Goal: Information Seeking & Learning: Learn about a topic

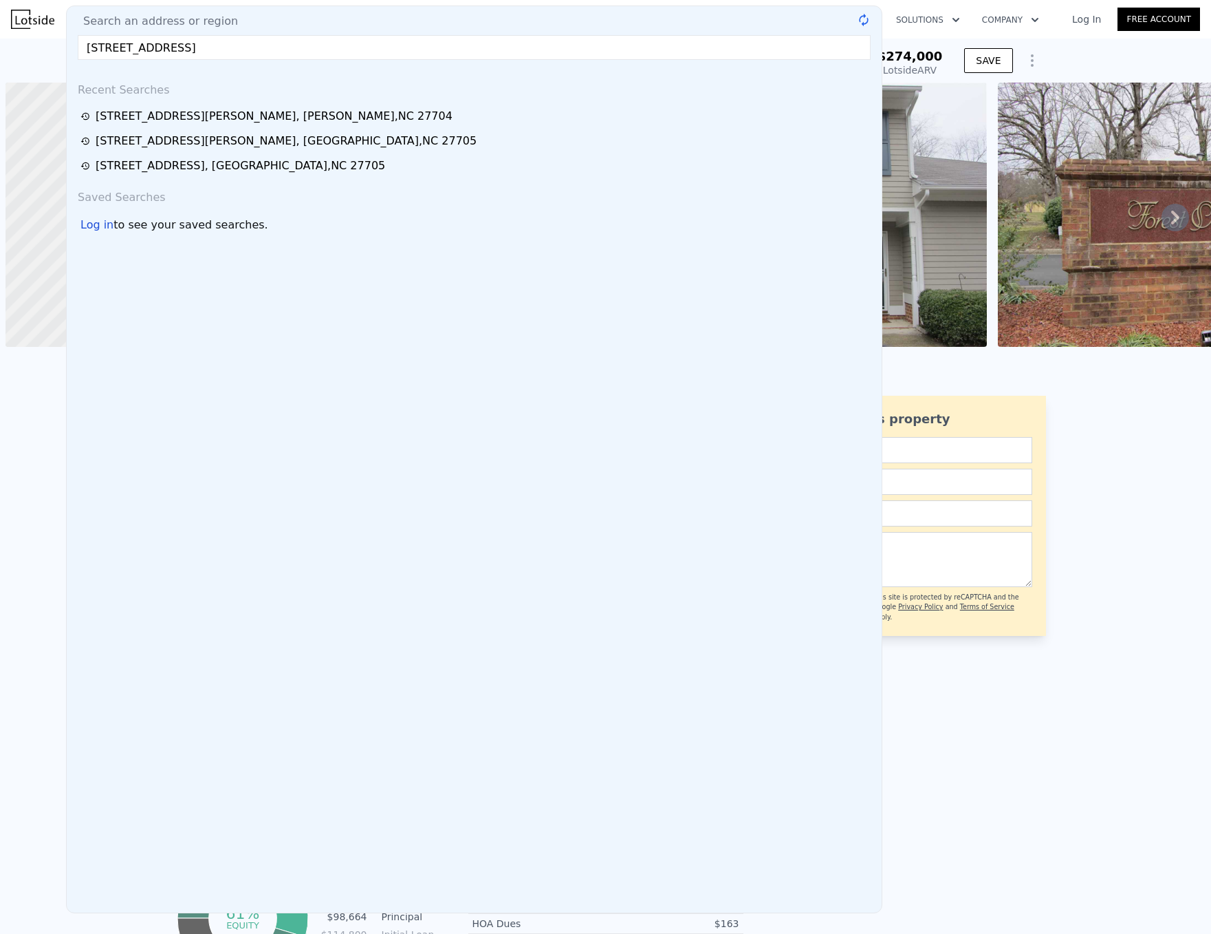
scroll to position [0, 6]
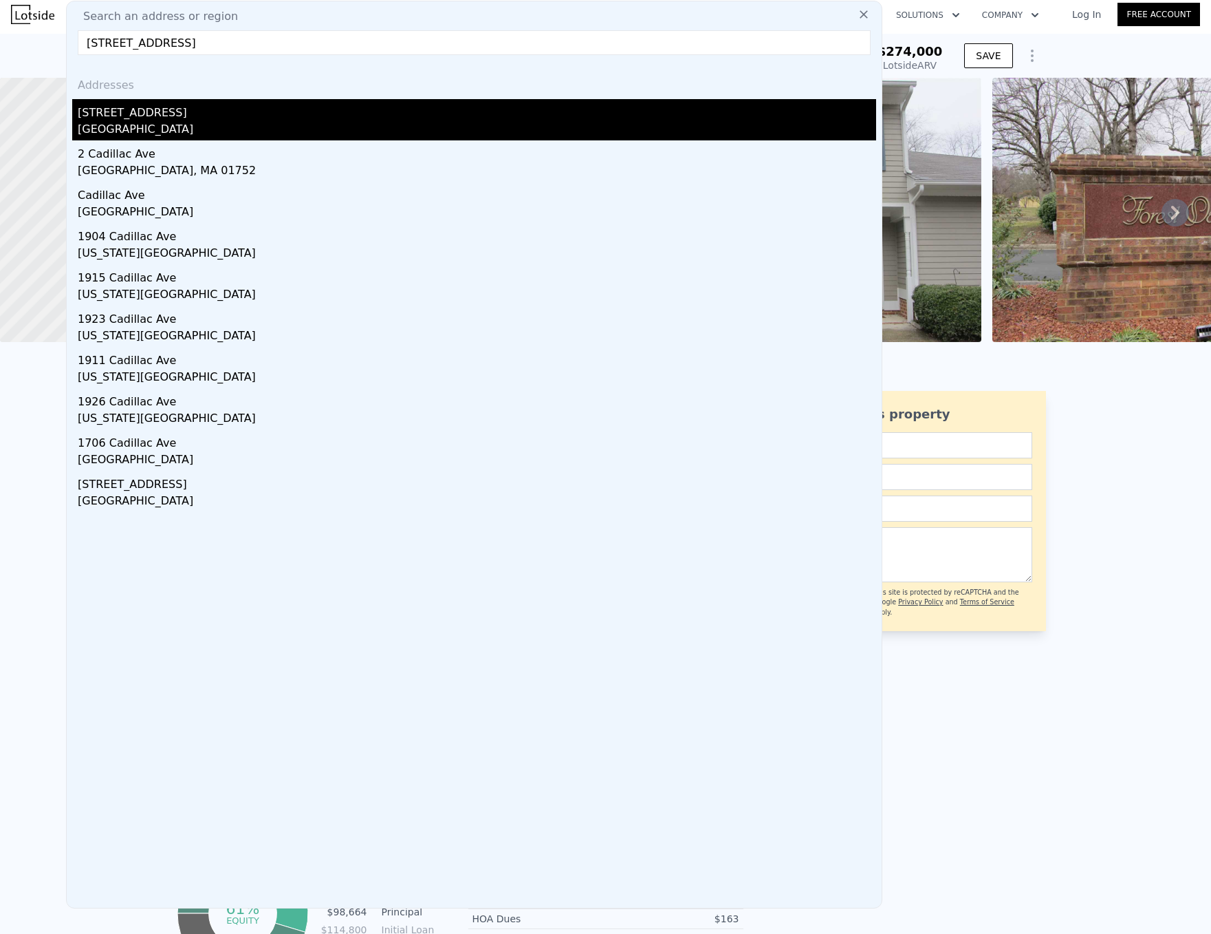
type input "2807 Cadillac Ave"
click at [166, 123] on div "Durham County, NC 27704" at bounding box center [477, 130] width 799 height 19
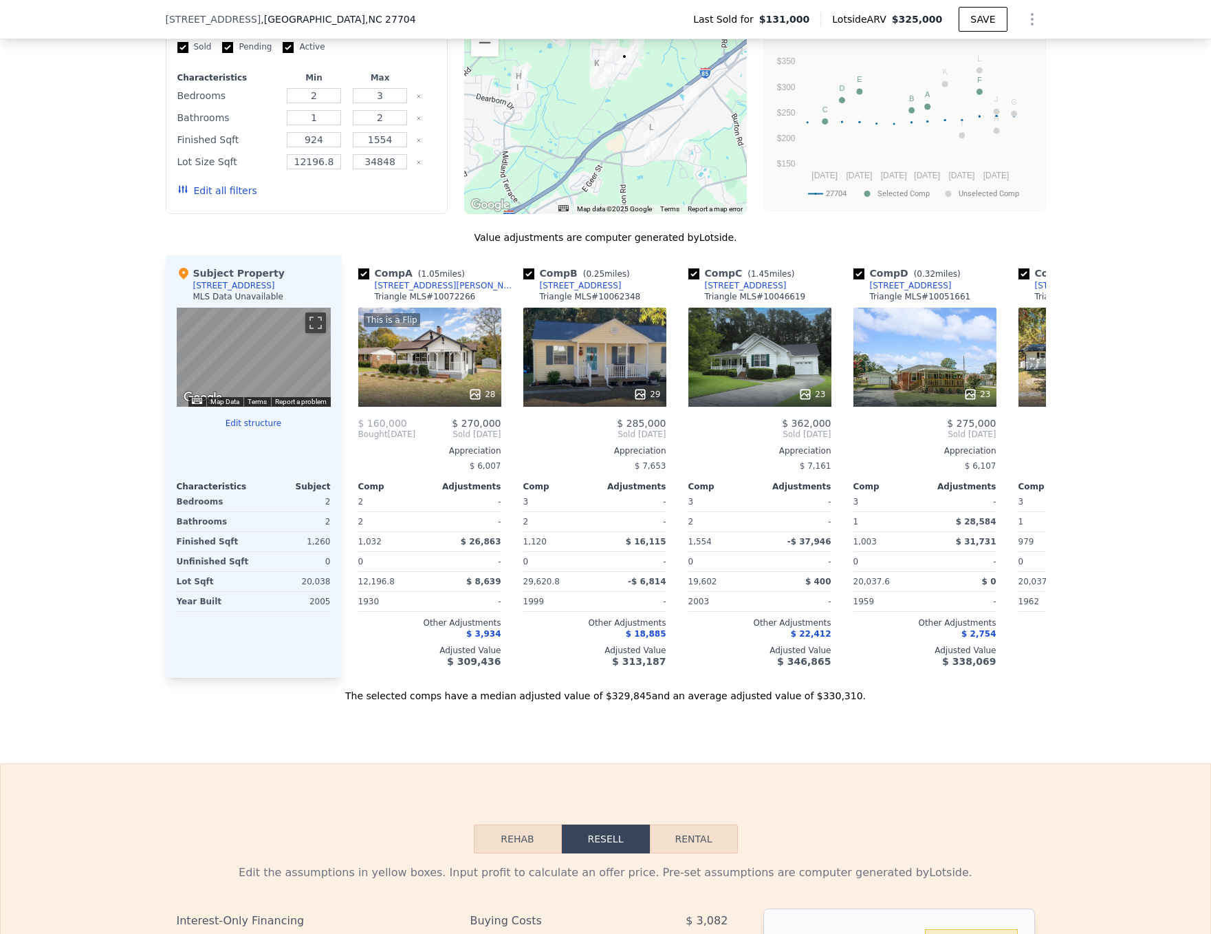
scroll to position [1238, 0]
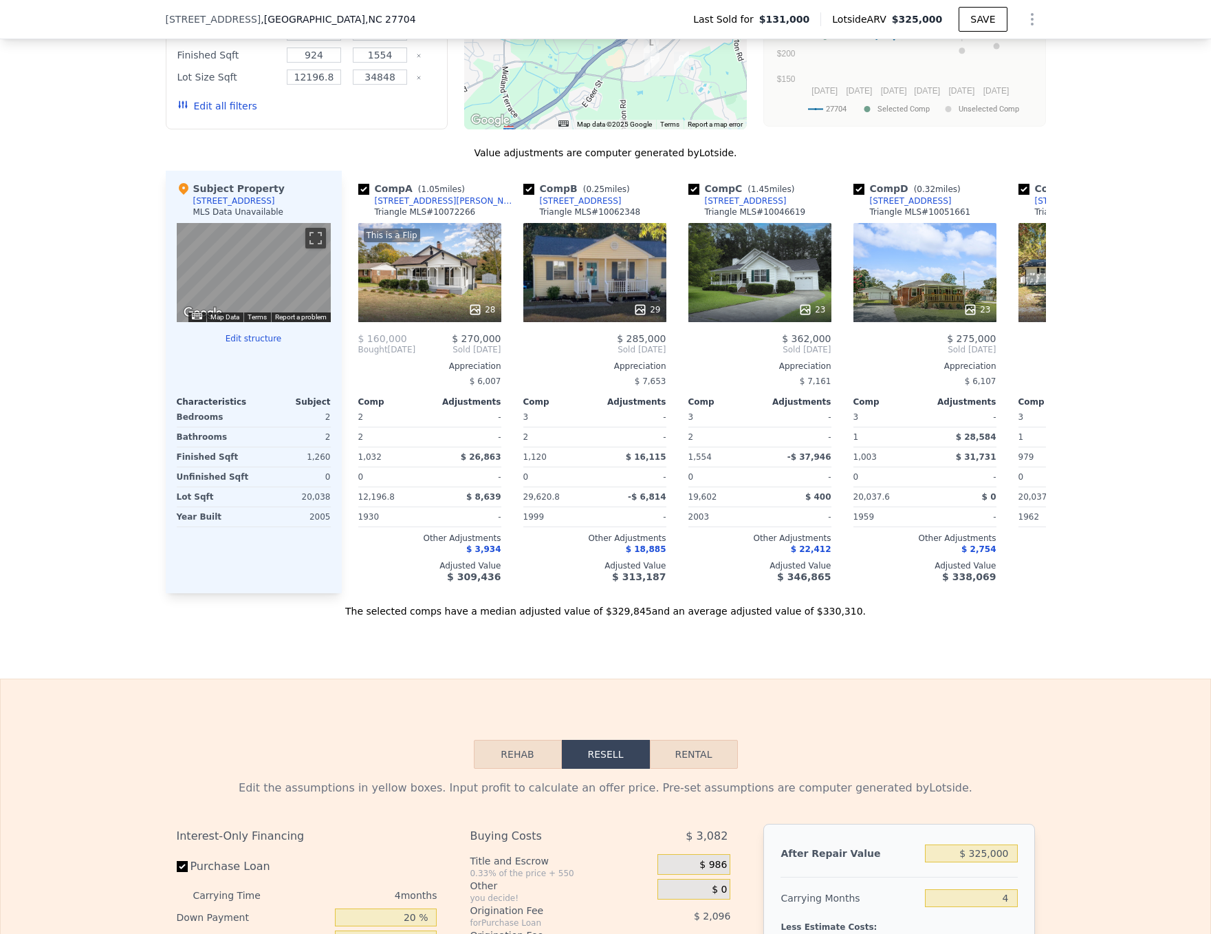
drag, startPoint x: 102, startPoint y: 418, endPoint x: 109, endPoint y: 378, distance: 40.5
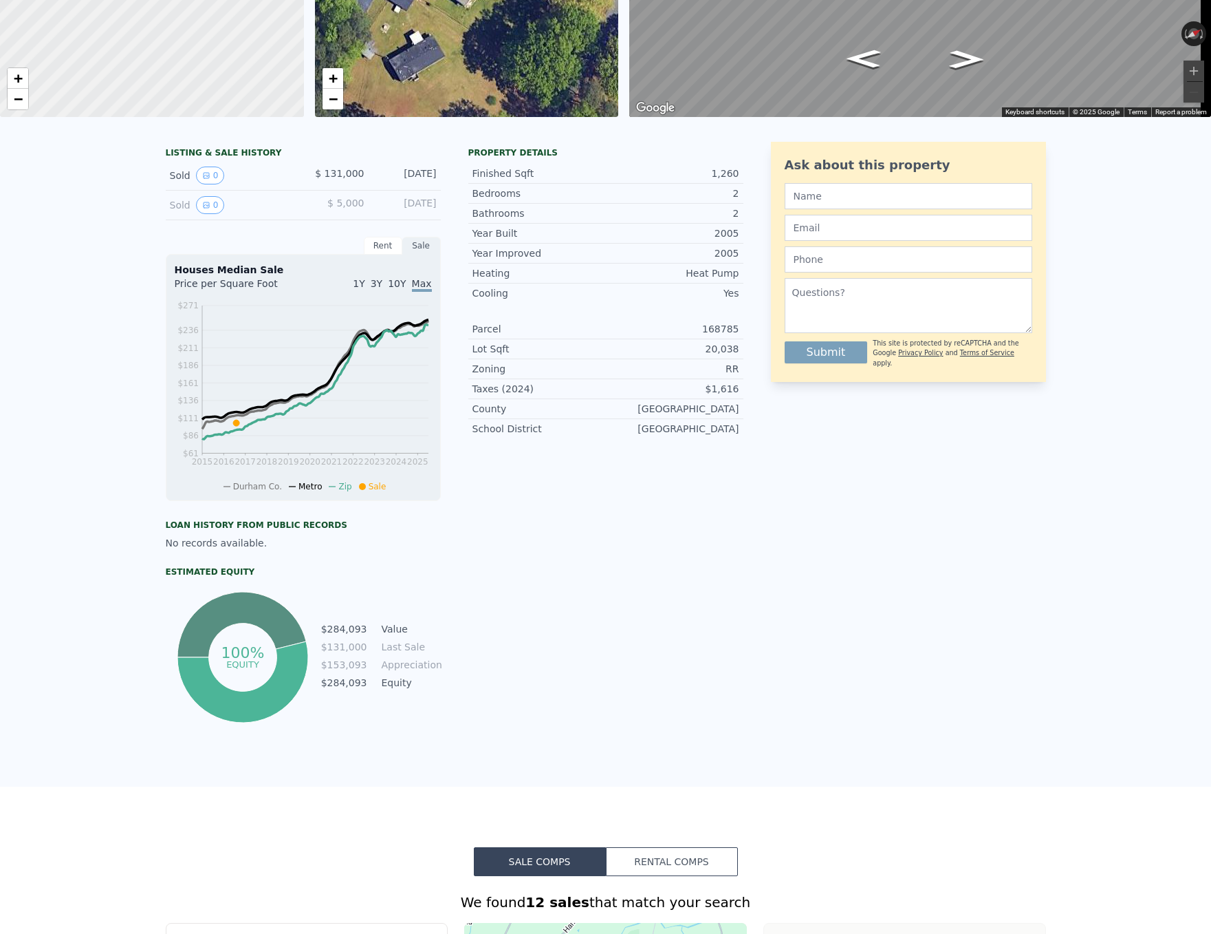
scroll to position [0, 0]
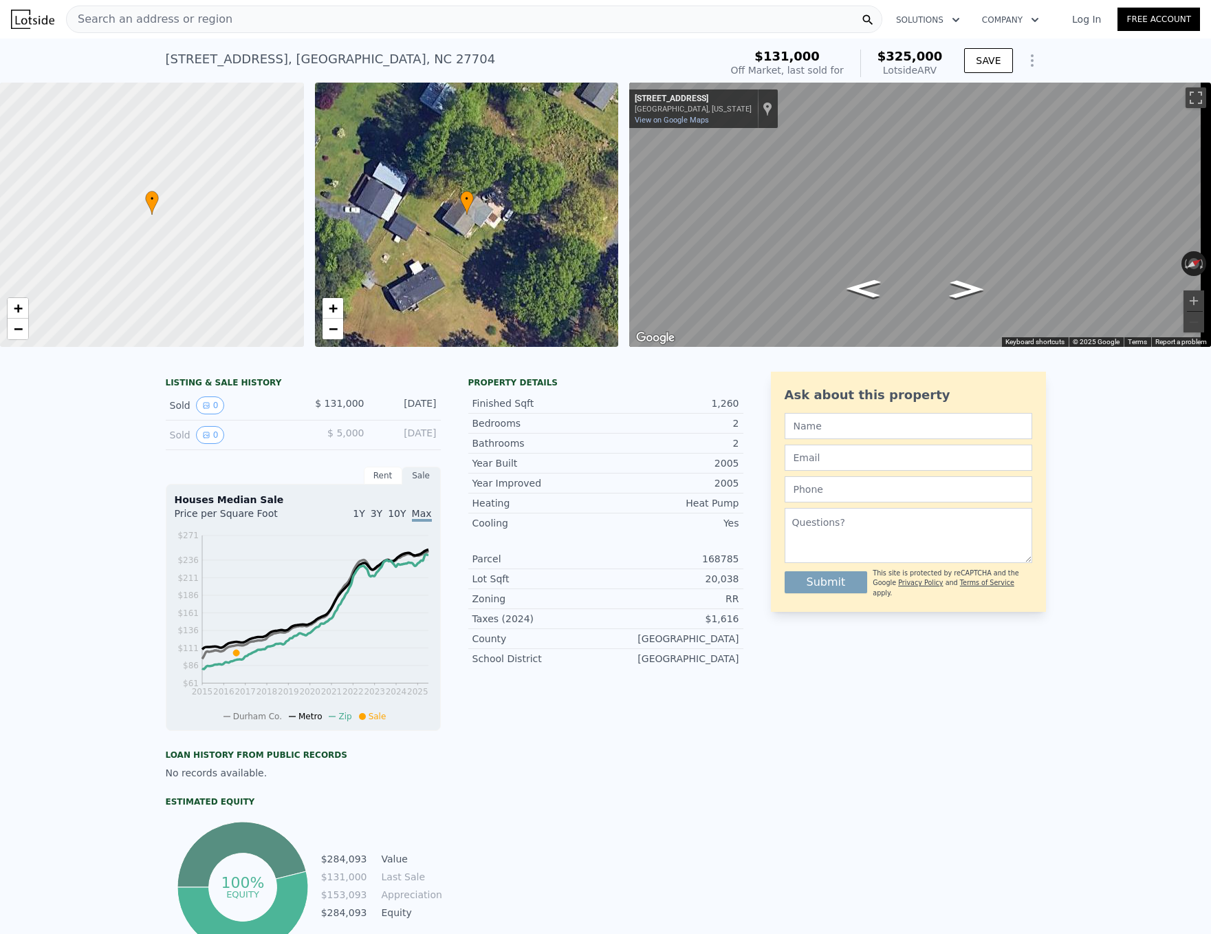
click at [283, 27] on div "Search an address or region" at bounding box center [474, 20] width 817 height 28
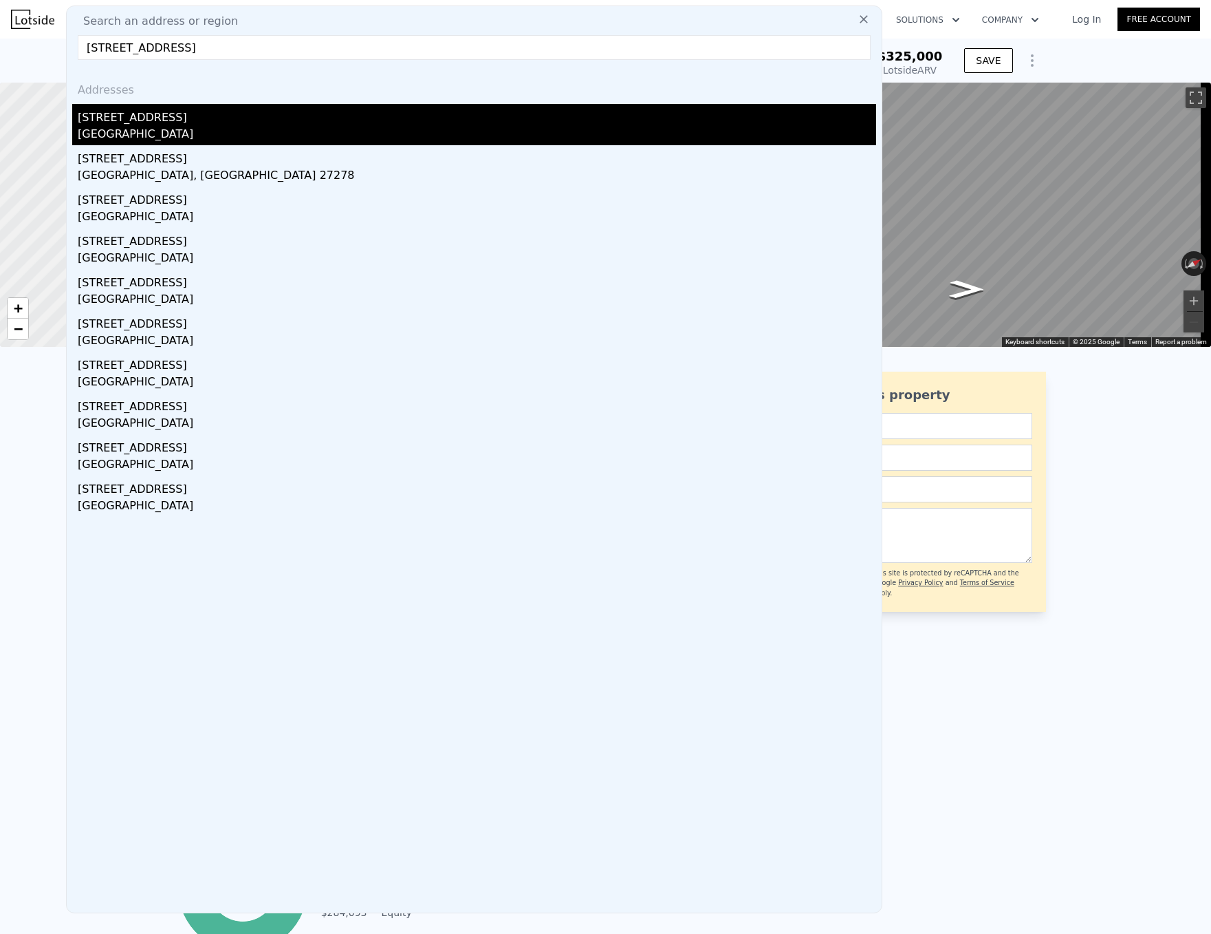
type input "4004 Guess Rd"
click at [199, 122] on div "4004 Guess Rd" at bounding box center [477, 115] width 799 height 22
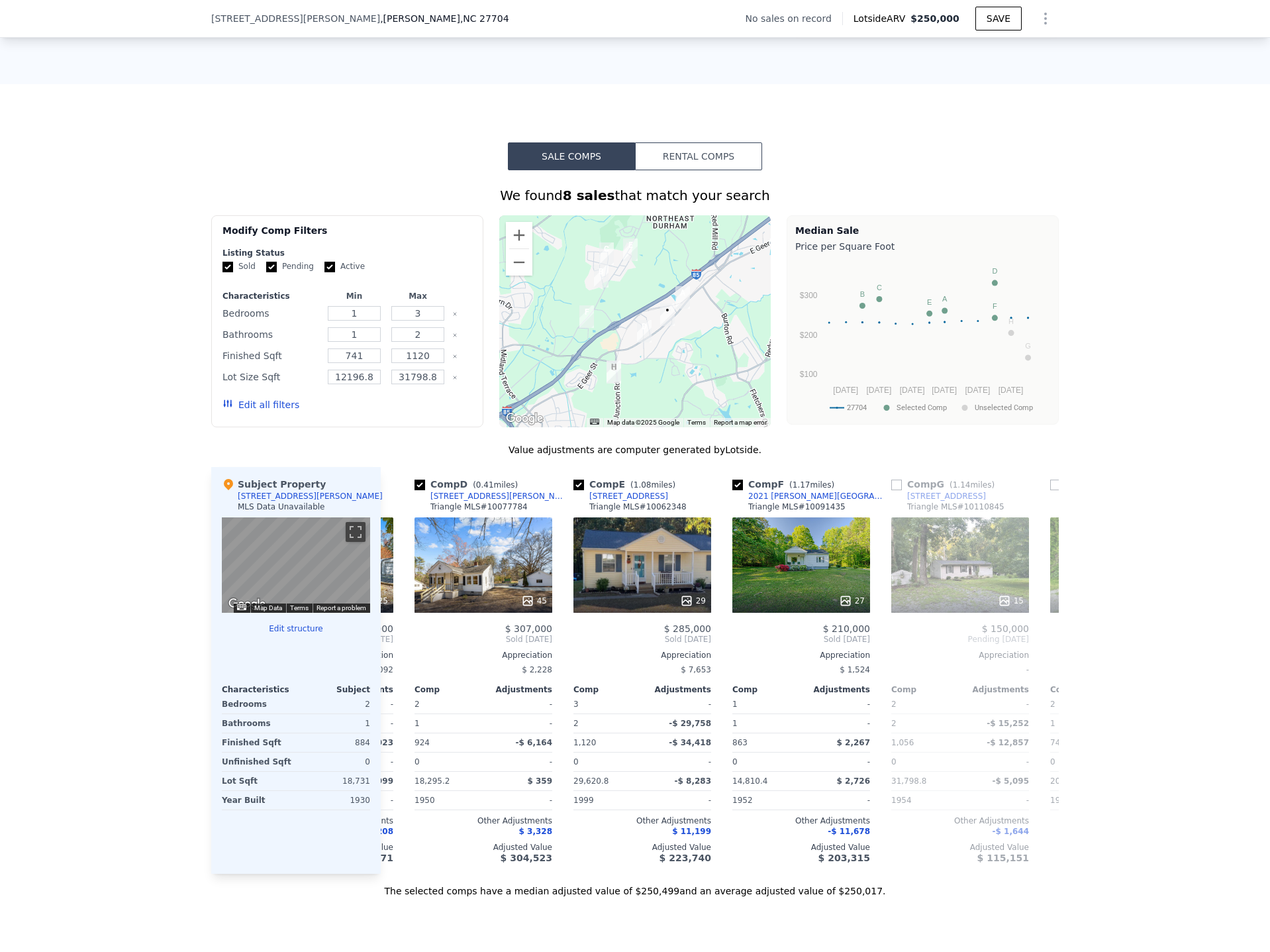
scroll to position [0, 494]
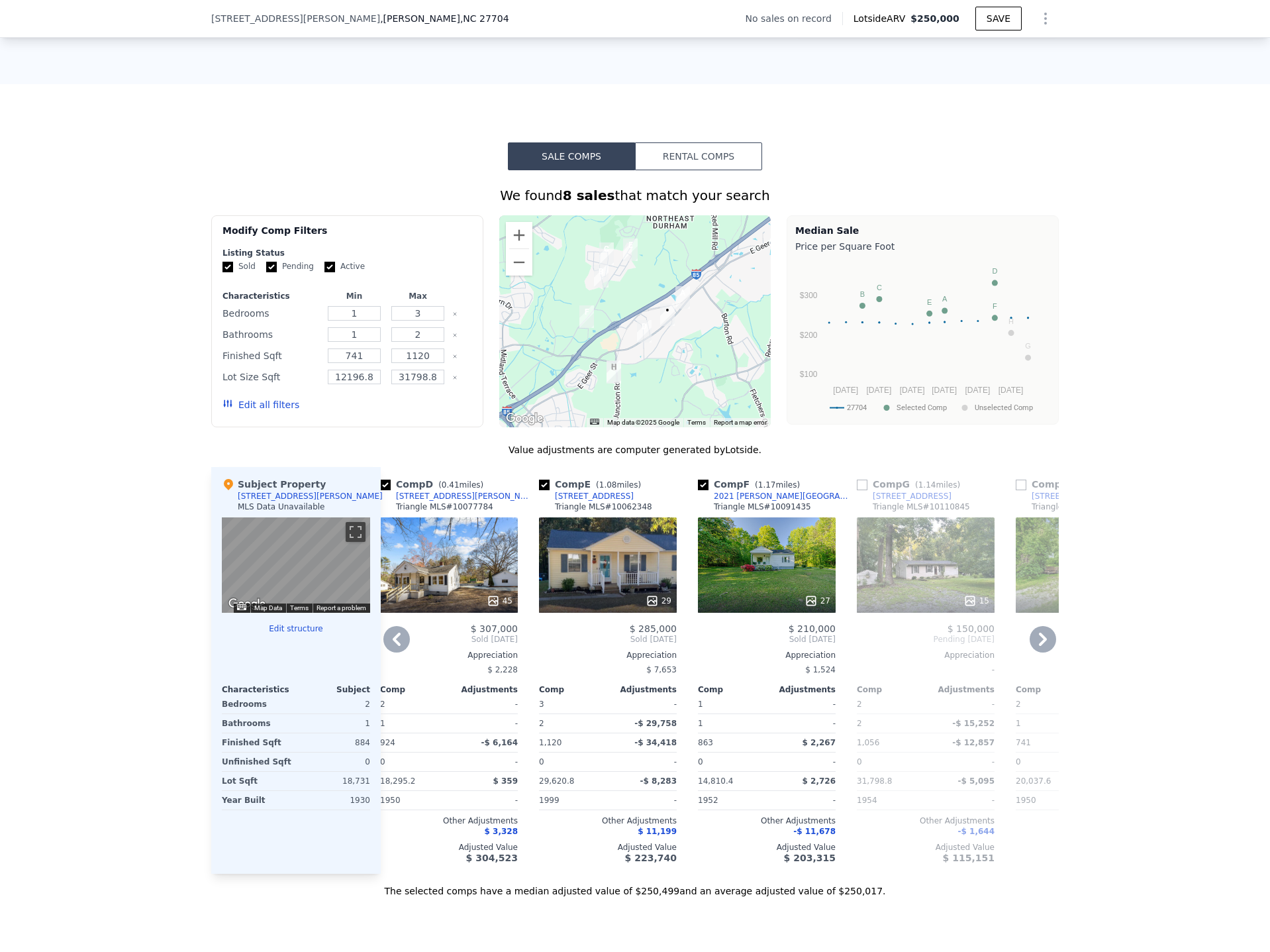
click at [594, 539] on div "29" at bounding box center [608, 564] width 138 height 95
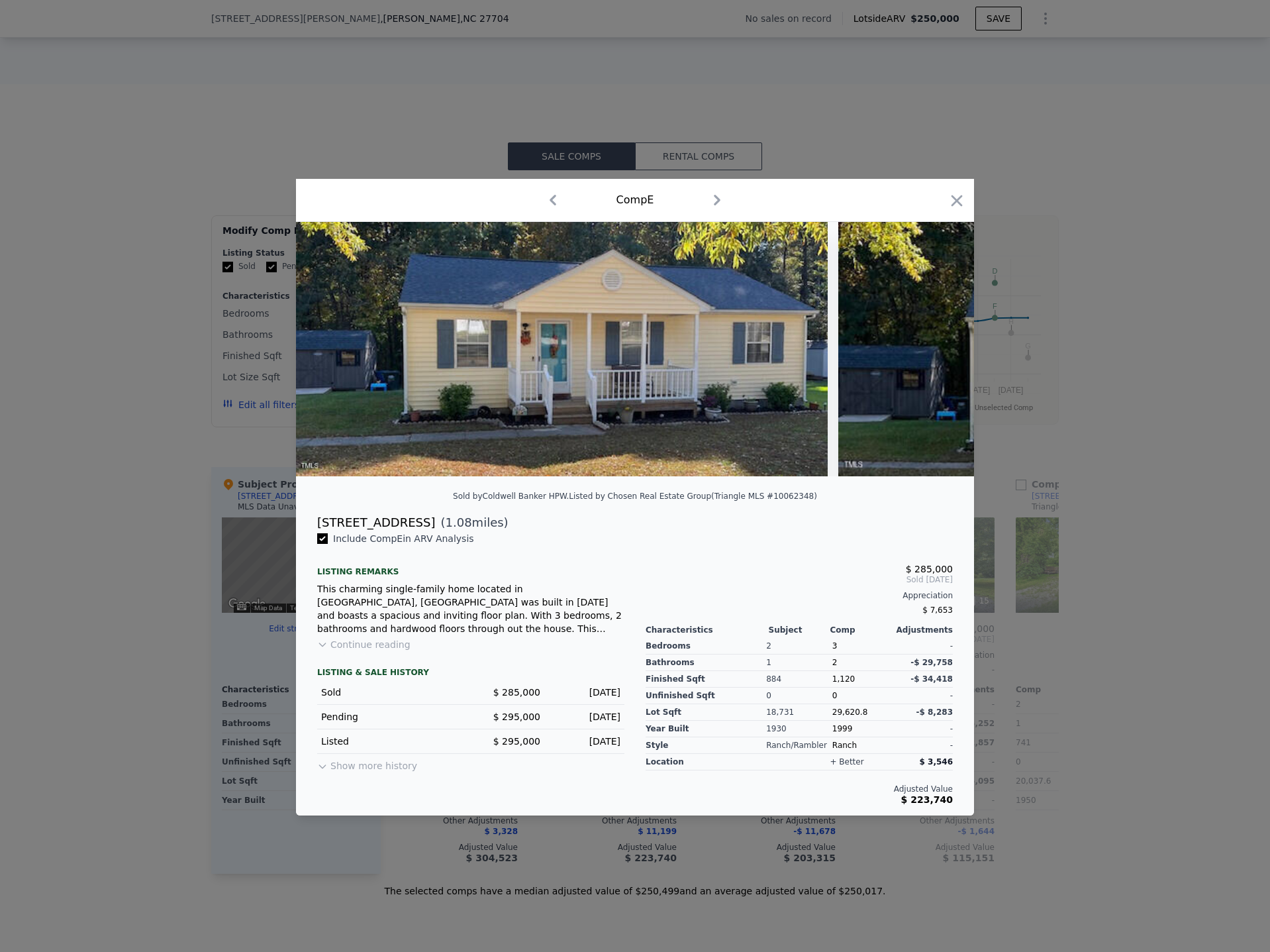
click at [115, 491] on div at bounding box center [635, 476] width 1270 height 952
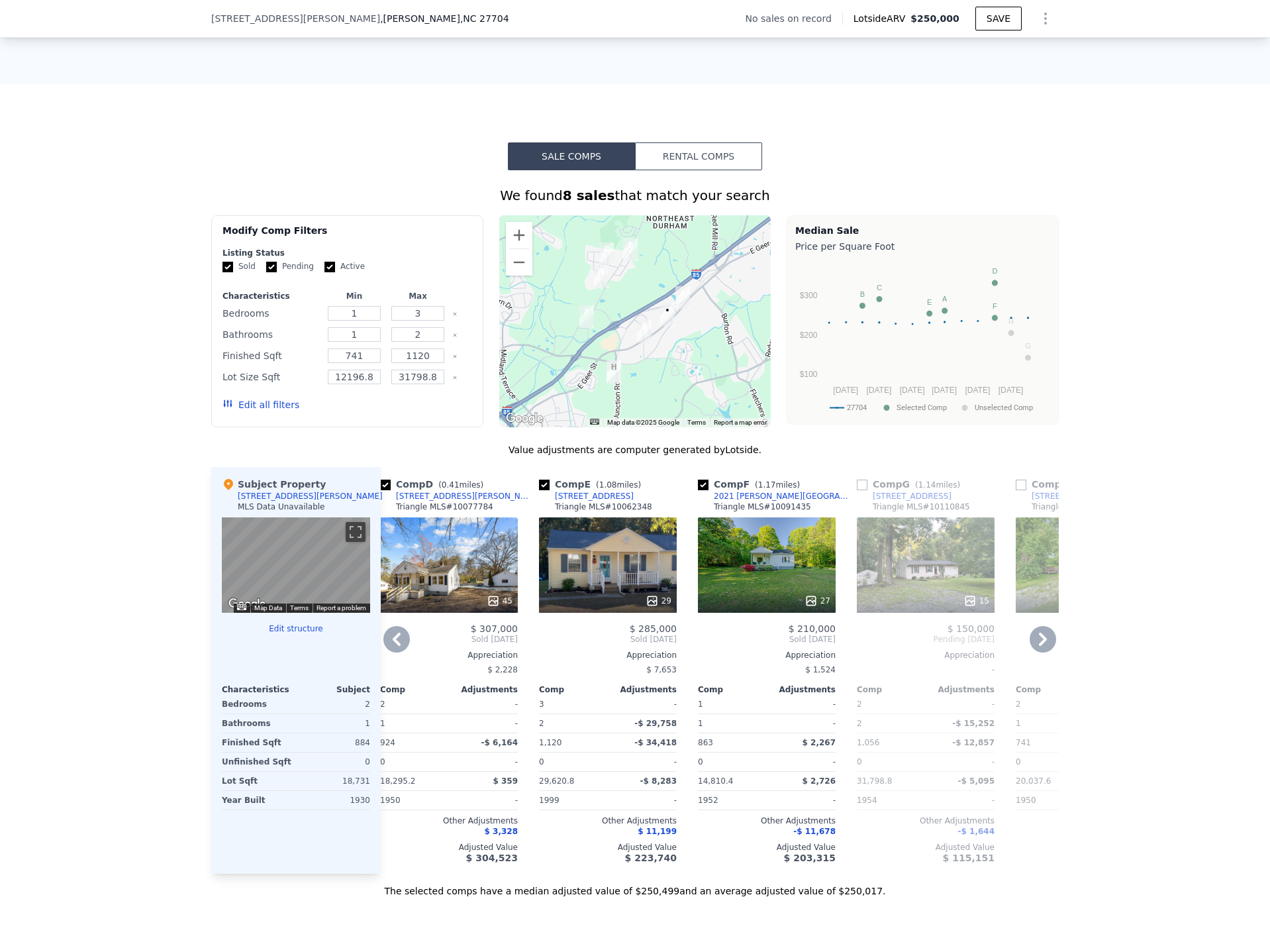
click at [783, 561] on div "27" at bounding box center [766, 564] width 138 height 95
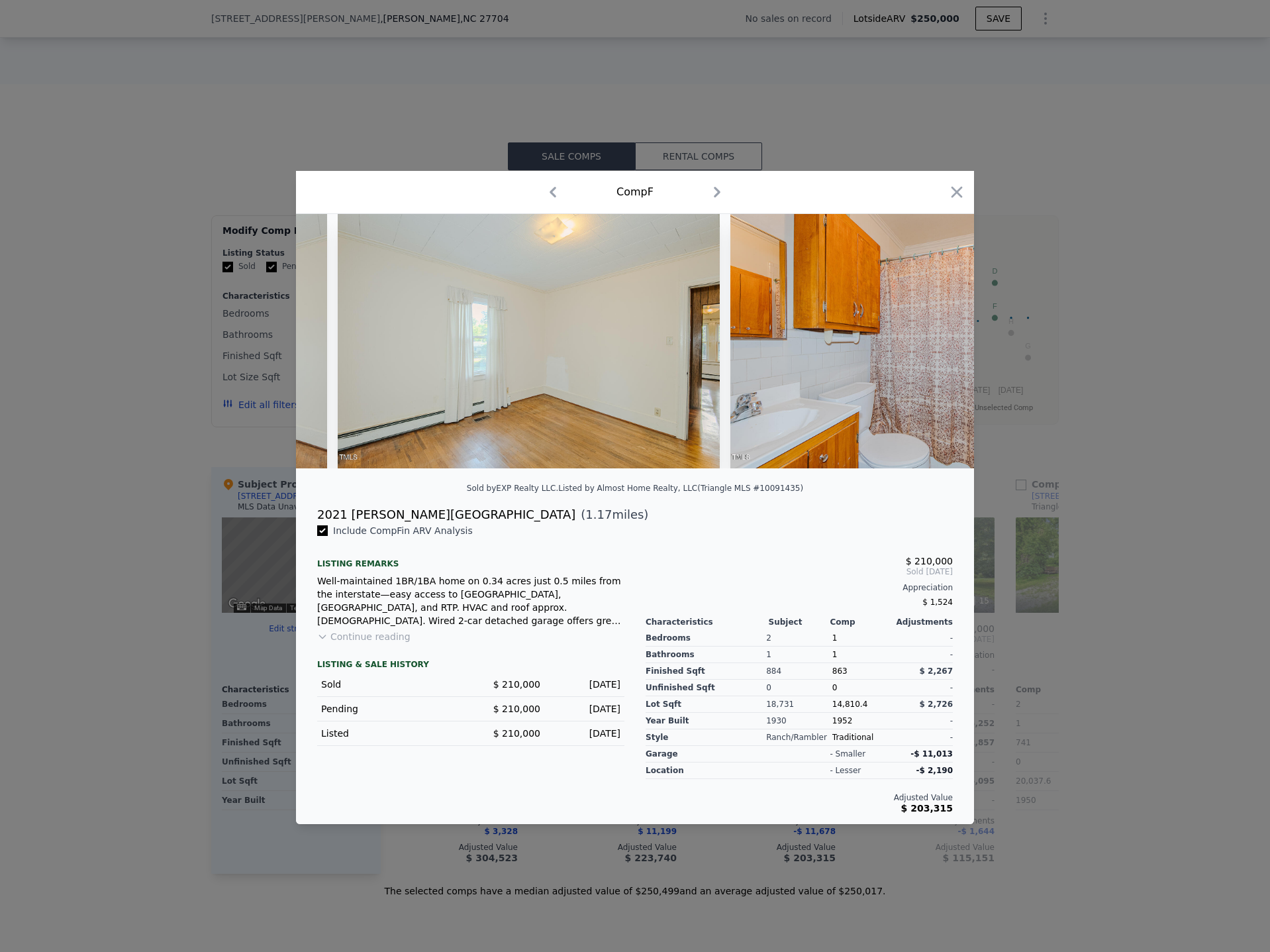
scroll to position [0, 9918]
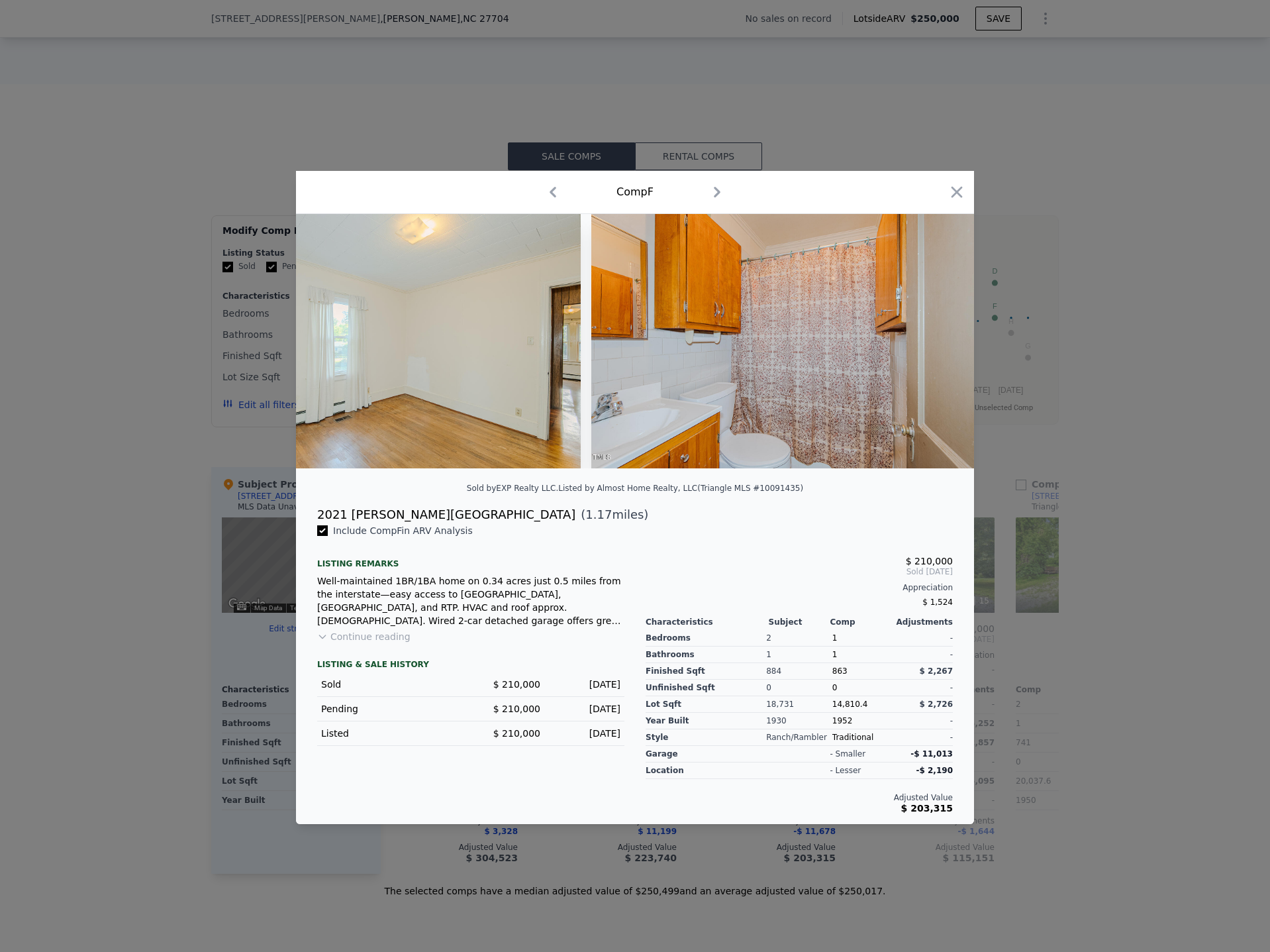
click at [194, 771] on div at bounding box center [635, 476] width 1270 height 952
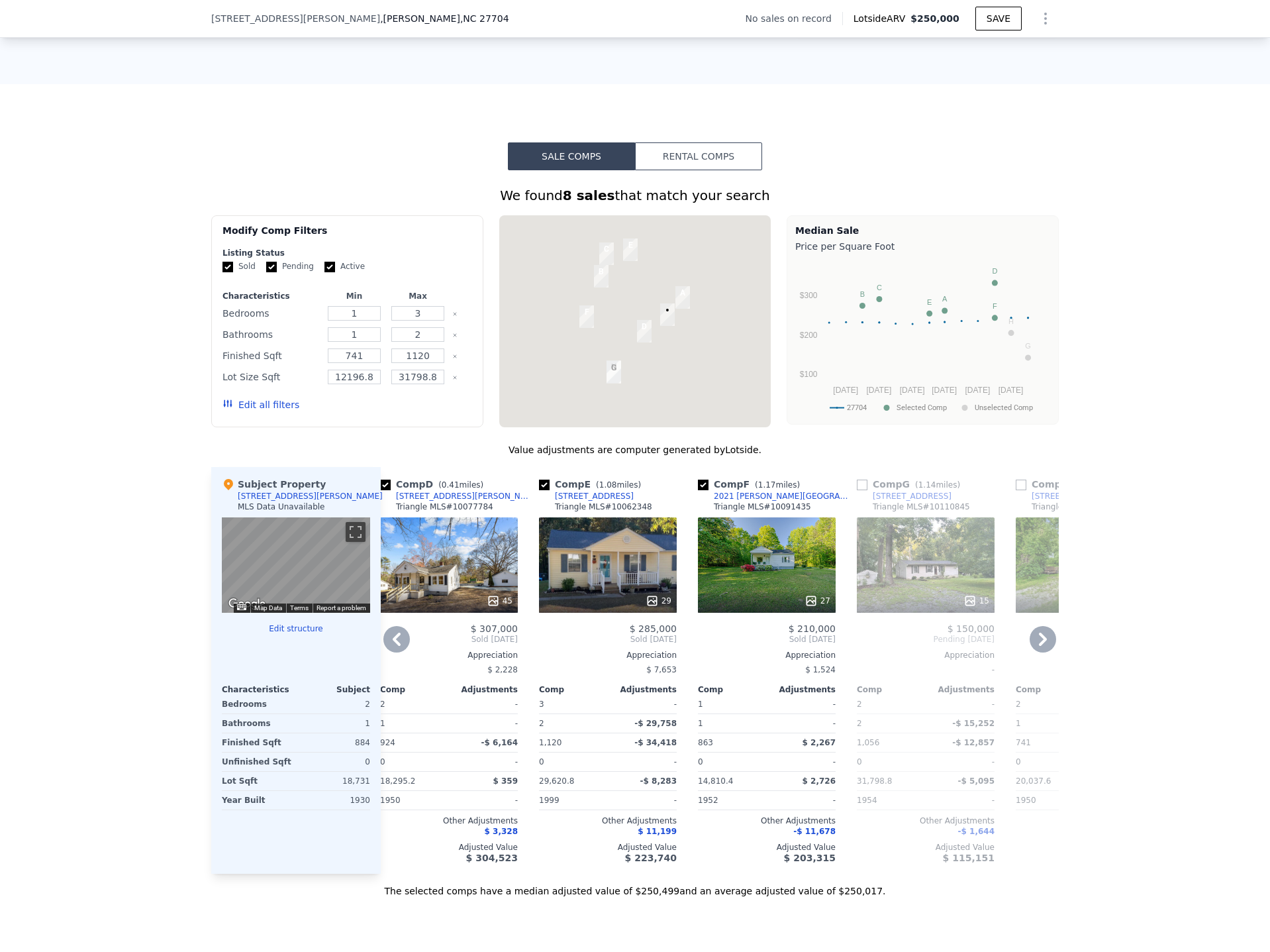
click at [450, 570] on div "45" at bounding box center [449, 564] width 138 height 95
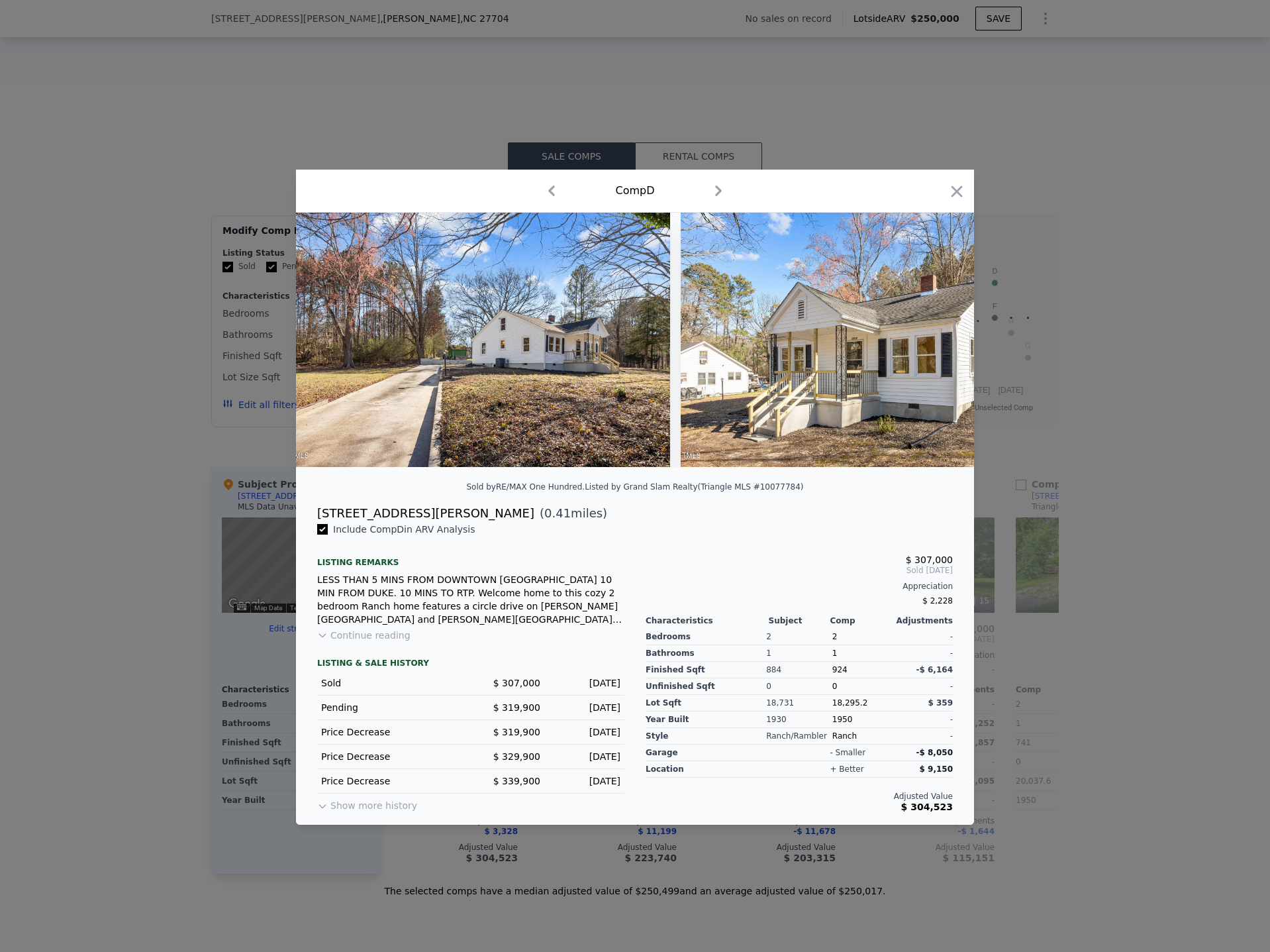
scroll to position [0, 16290]
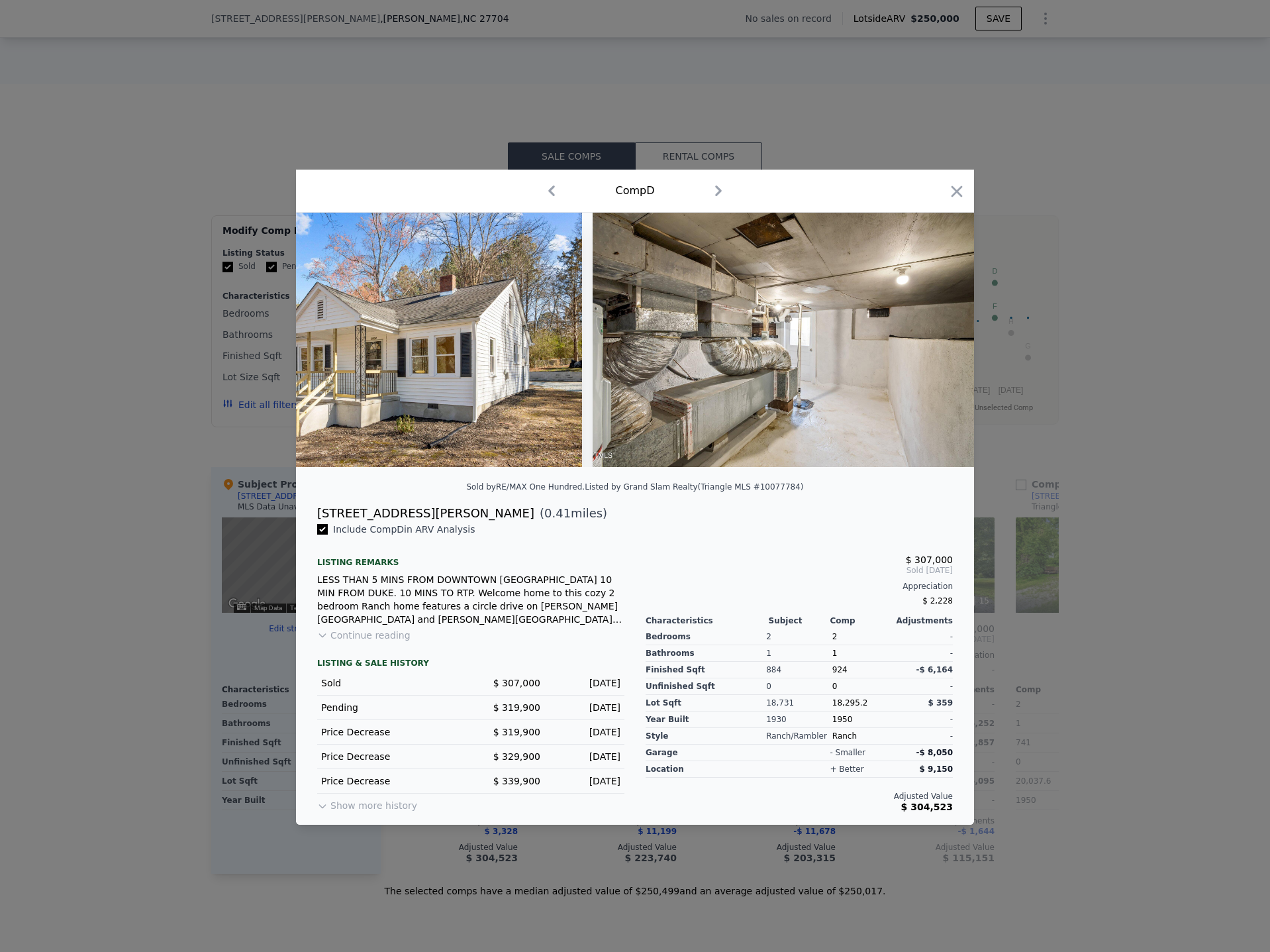
click at [1127, 559] on div at bounding box center [635, 476] width 1270 height 952
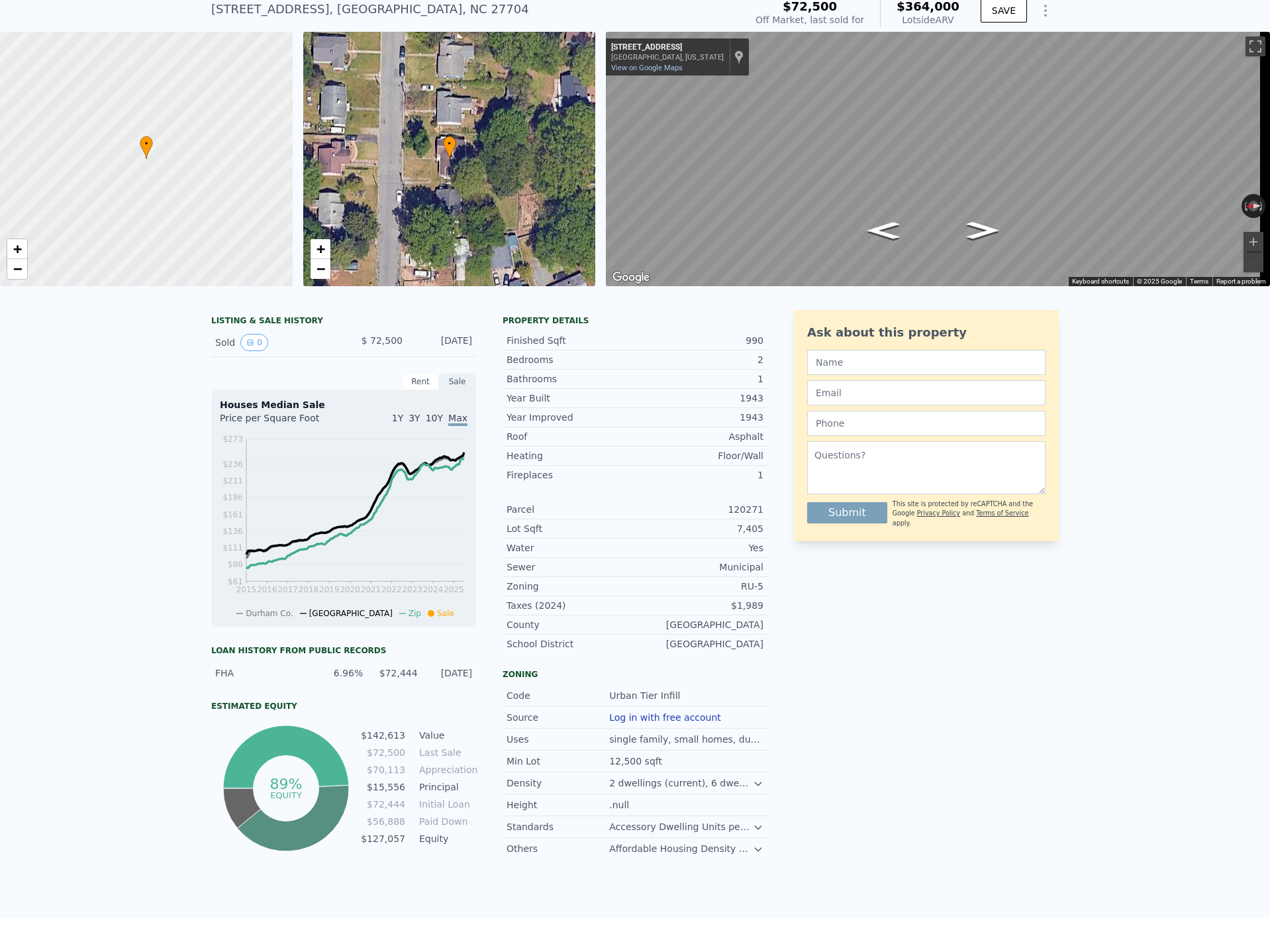
scroll to position [5, 0]
